Goal: Transaction & Acquisition: Subscribe to service/newsletter

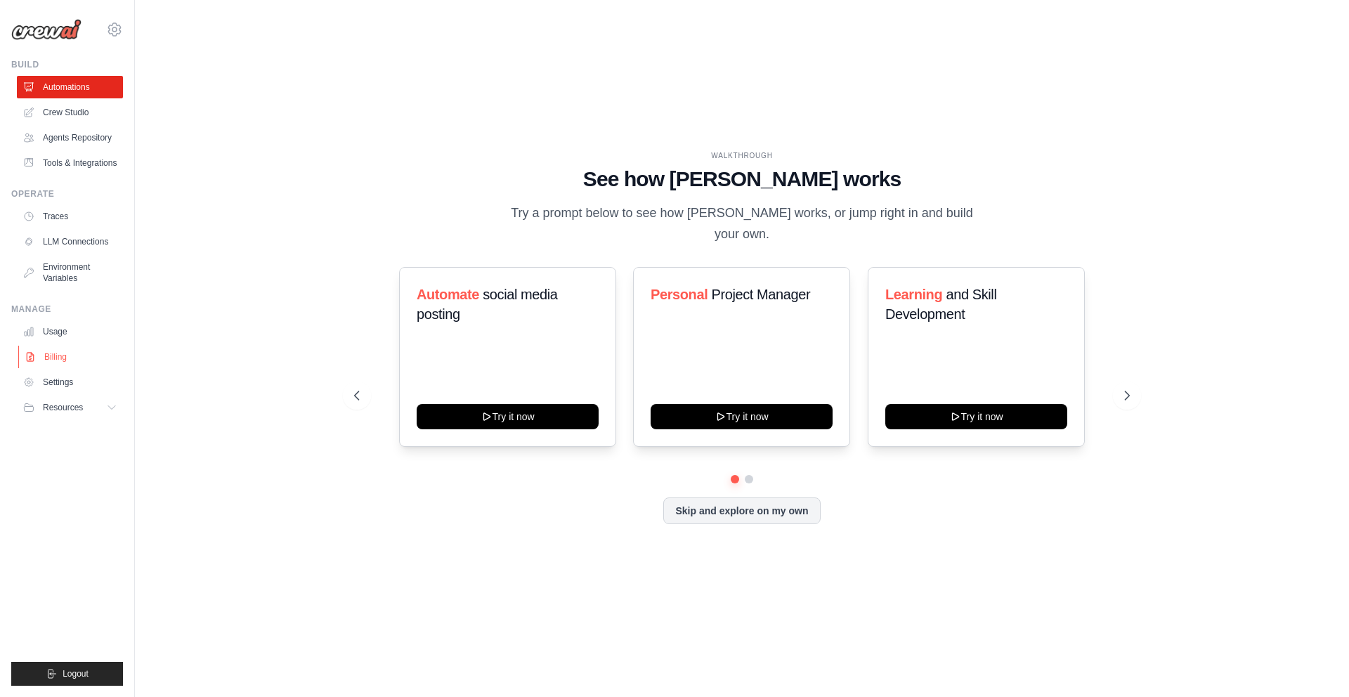
click at [55, 355] on link "Billing" at bounding box center [71, 357] width 106 height 22
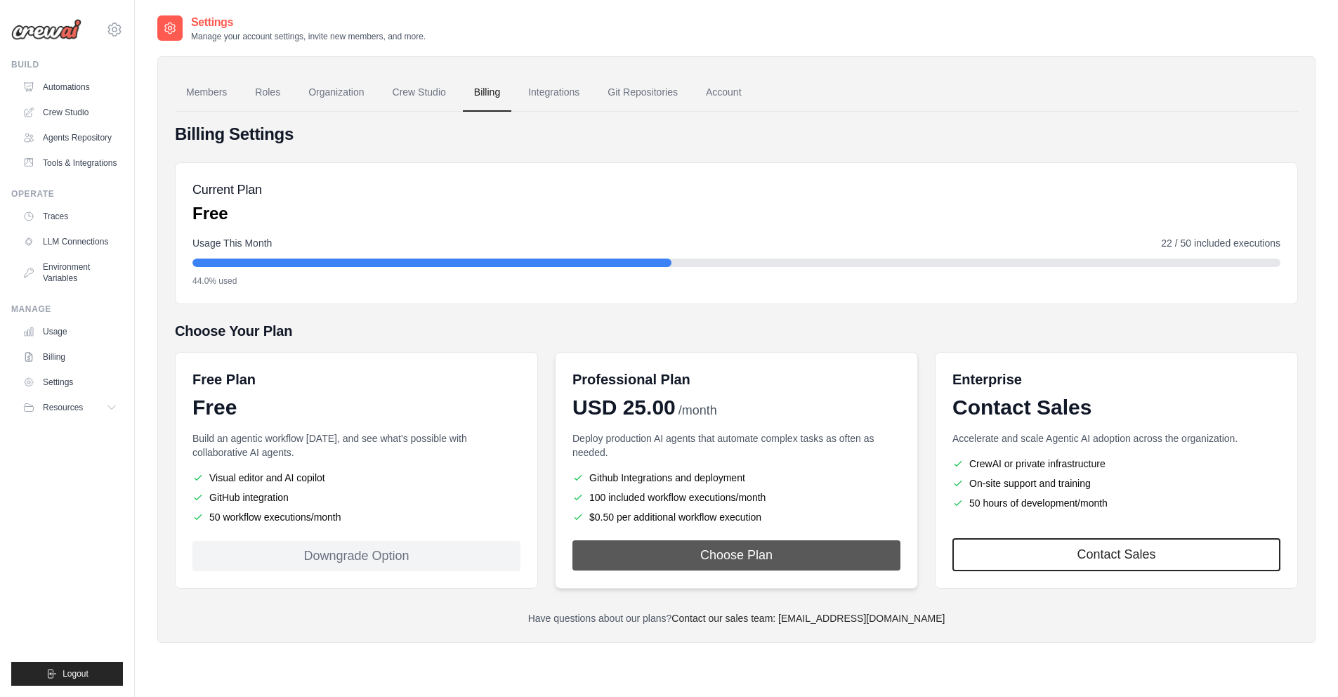
click at [733, 563] on button "Choose Plan" at bounding box center [737, 555] width 328 height 30
